Goal: Transaction & Acquisition: Purchase product/service

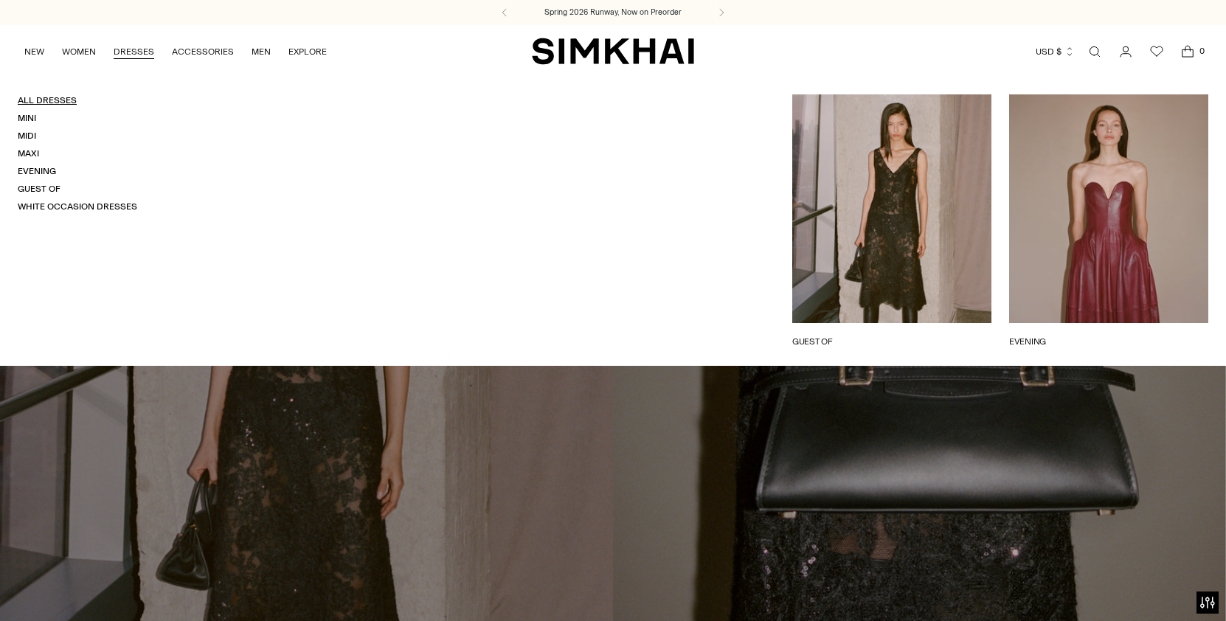
click at [45, 100] on link "All Dresses" at bounding box center [47, 100] width 59 height 10
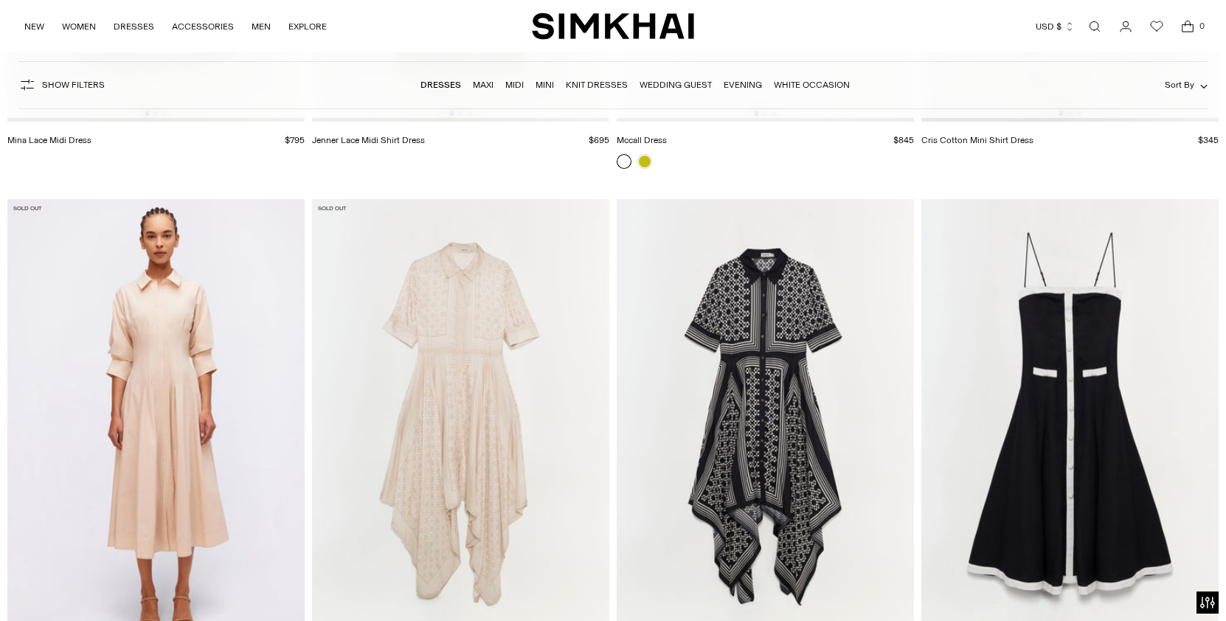
scroll to position [20913, 0]
click at [483, 82] on link "Maxi" at bounding box center [483, 85] width 21 height 10
click at [517, 86] on link "Midi" at bounding box center [514, 85] width 18 height 10
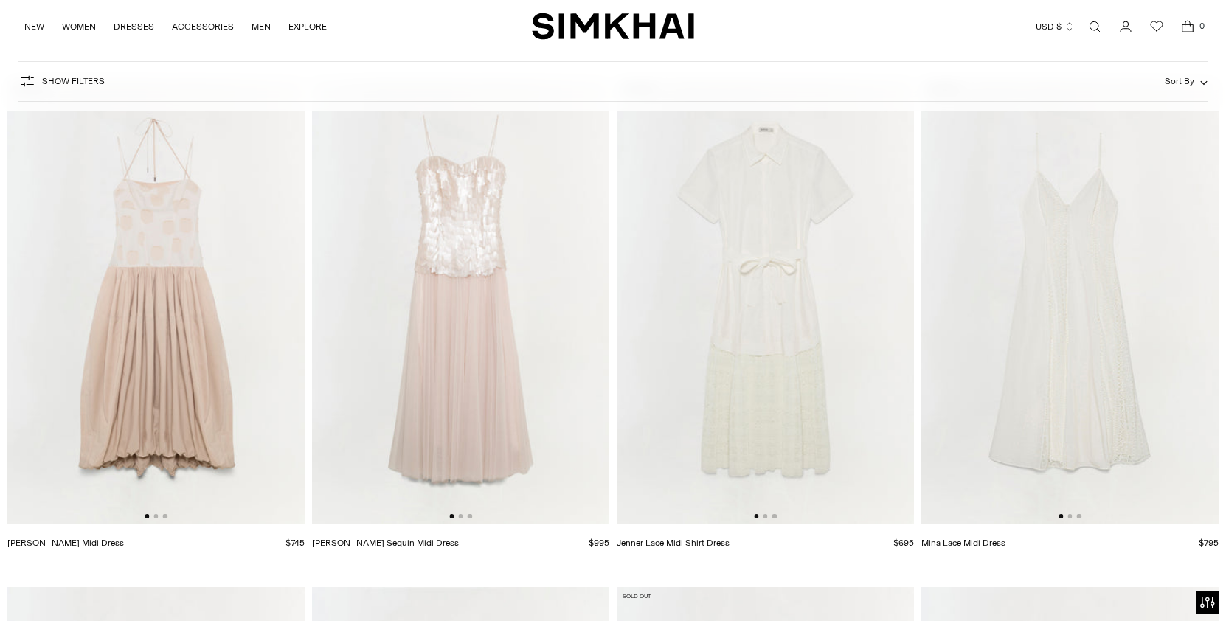
scroll to position [9523, 0]
